Goal: Contribute content

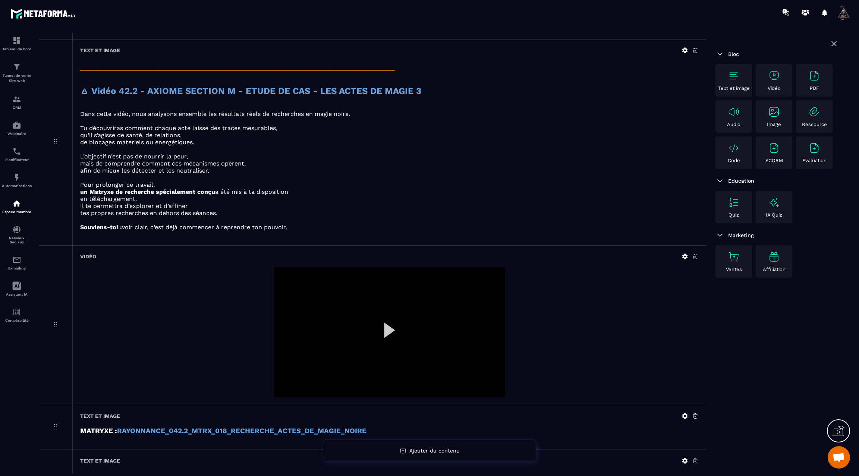
scroll to position [1297, 0]
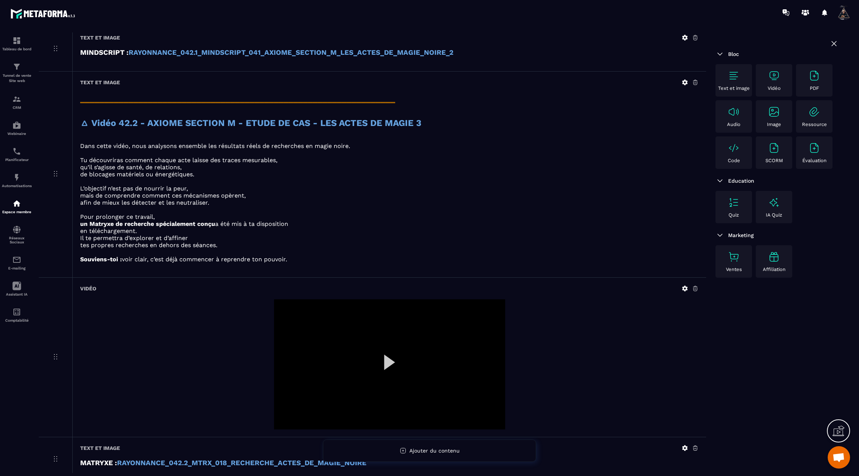
click at [390, 348] on div at bounding box center [389, 365] width 231 height 130
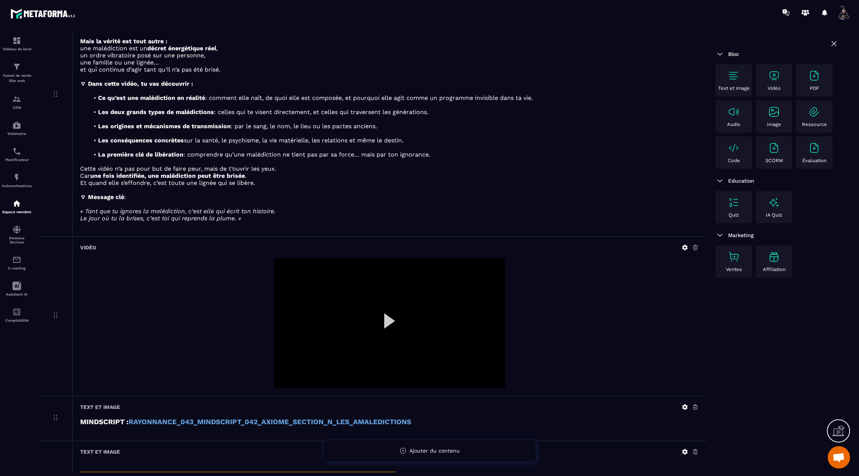
scroll to position [1829, 0]
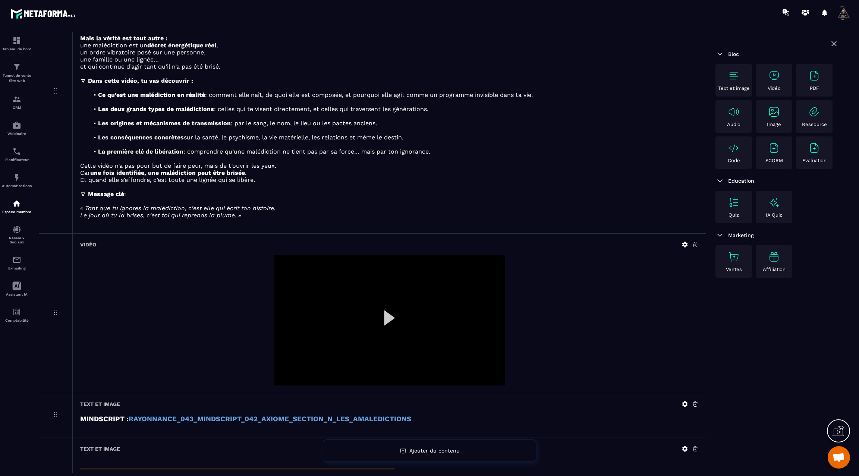
click at [686, 242] on icon at bounding box center [686, 245] width 6 height 6
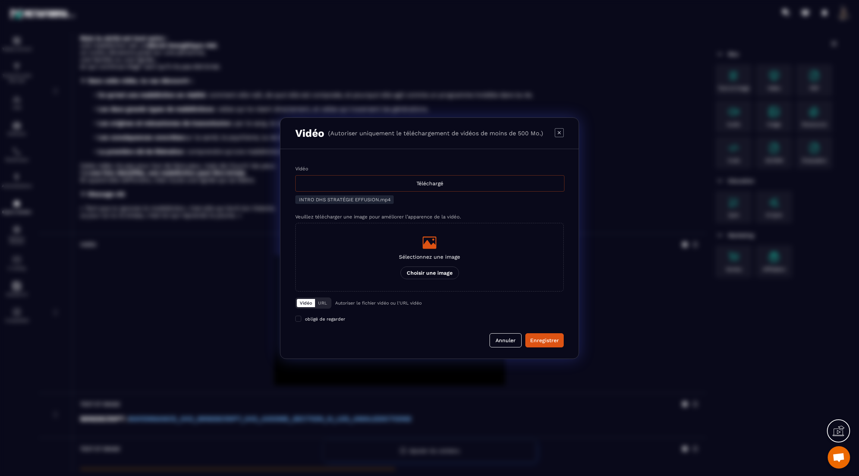
click at [456, 185] on div "Téléchargé" at bounding box center [429, 183] width 269 height 16
click at [0, 0] on input "Vidéo Téléchargé" at bounding box center [0, 0] width 0 height 0
click at [542, 338] on div "Enregistrer" at bounding box center [544, 340] width 29 height 7
